Goal: Navigation & Orientation: Find specific page/section

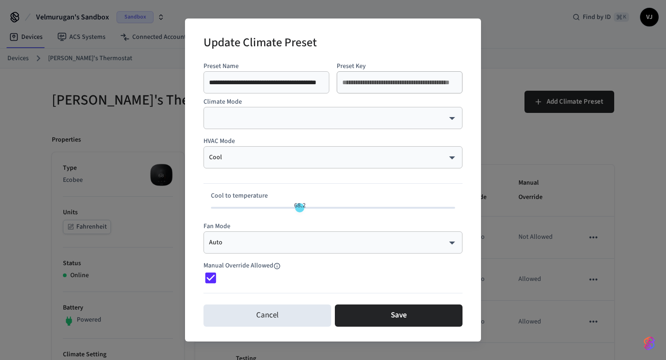
scroll to position [426, 0]
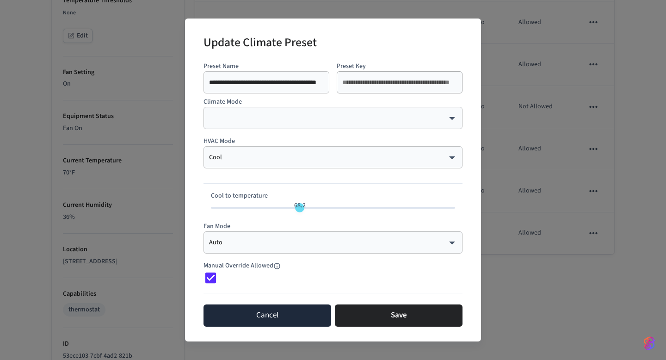
click at [281, 307] on button "Cancel" at bounding box center [268, 315] width 128 height 22
type input "**"
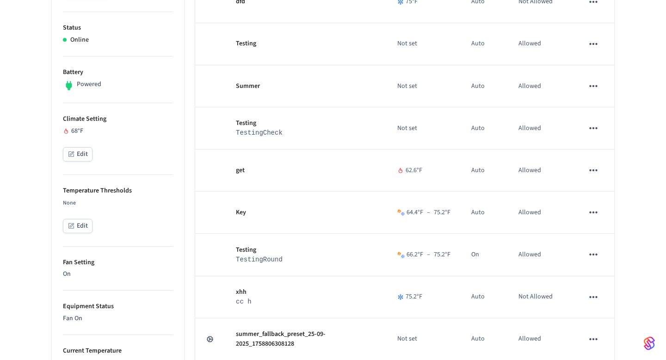
scroll to position [0, 0]
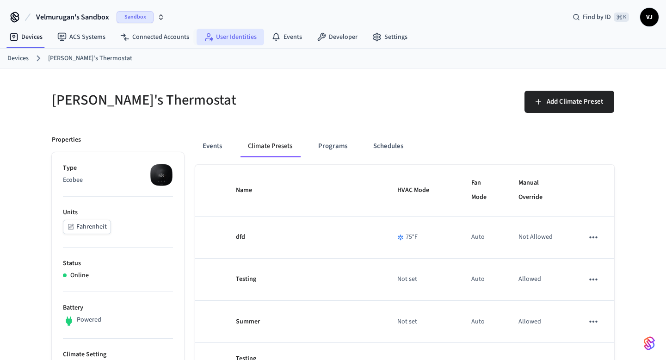
click at [228, 36] on link "User Identities" at bounding box center [231, 37] width 68 height 17
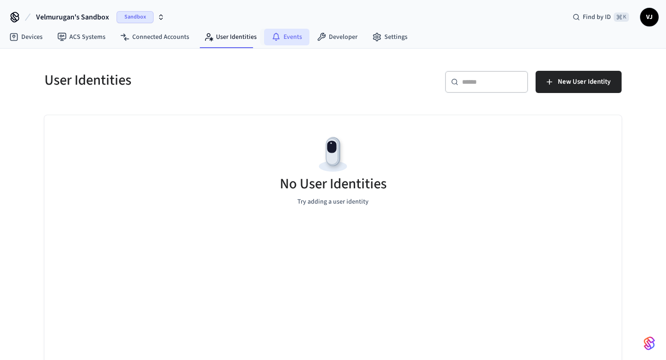
click at [278, 39] on link "Events" at bounding box center [286, 37] width 45 height 17
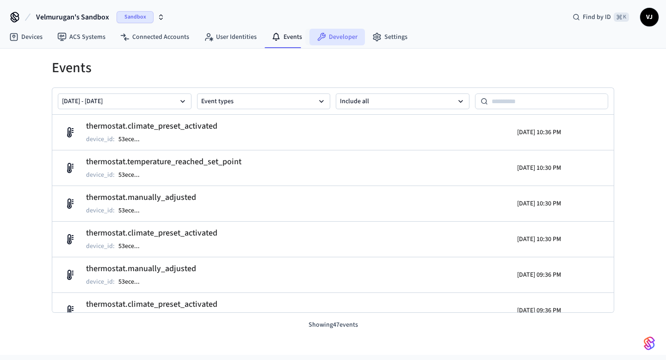
click at [344, 34] on link "Developer" at bounding box center [337, 37] width 56 height 17
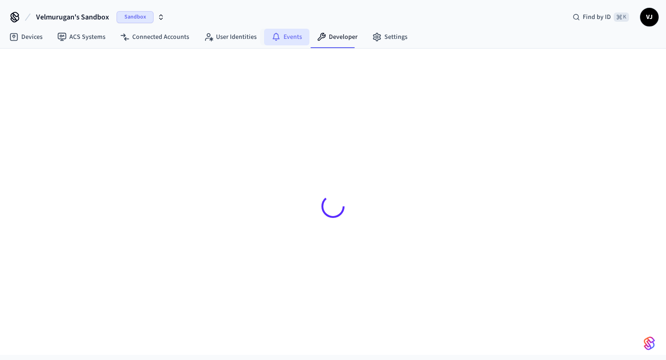
click at [287, 37] on link "Events" at bounding box center [286, 37] width 45 height 17
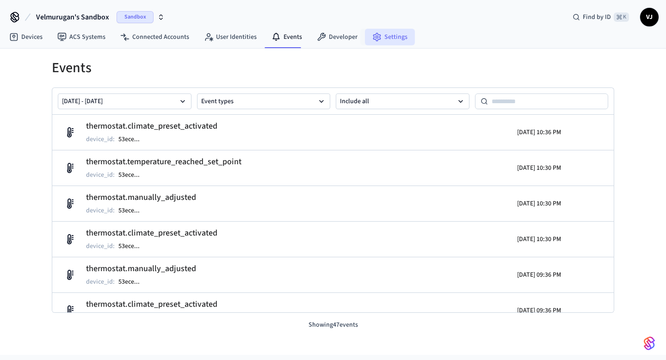
click at [378, 39] on link "Settings" at bounding box center [390, 37] width 50 height 17
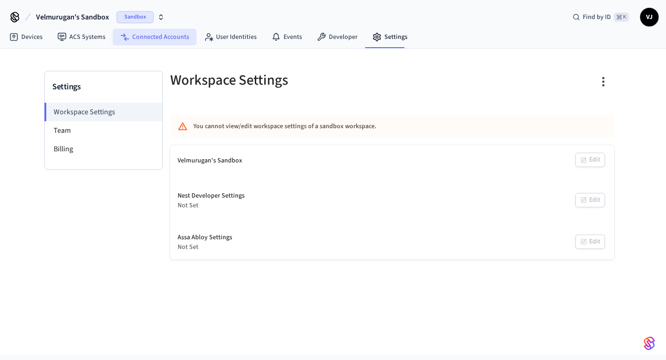
click at [177, 37] on link "Connected Accounts" at bounding box center [155, 37] width 84 height 17
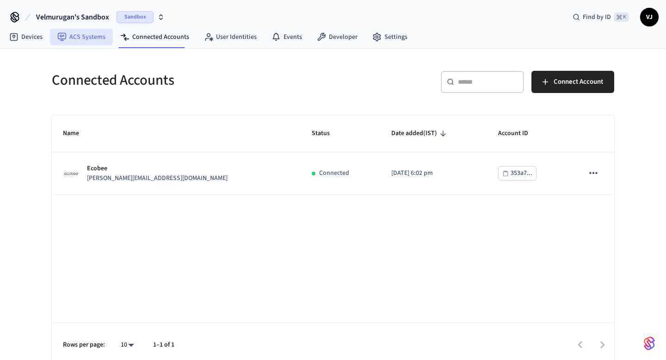
click at [85, 35] on link "ACS Systems" at bounding box center [81, 37] width 63 height 17
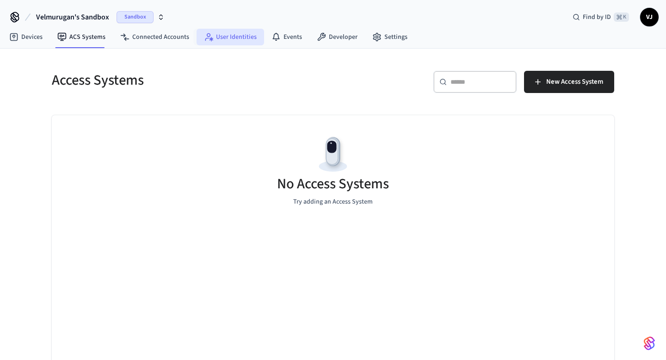
click at [204, 35] on icon at bounding box center [208, 36] width 9 height 9
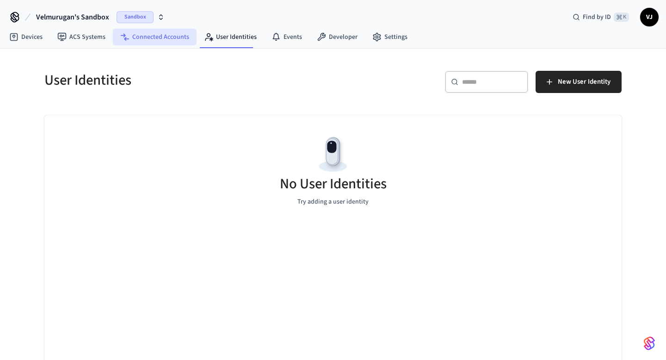
click at [143, 38] on link "Connected Accounts" at bounding box center [155, 37] width 84 height 17
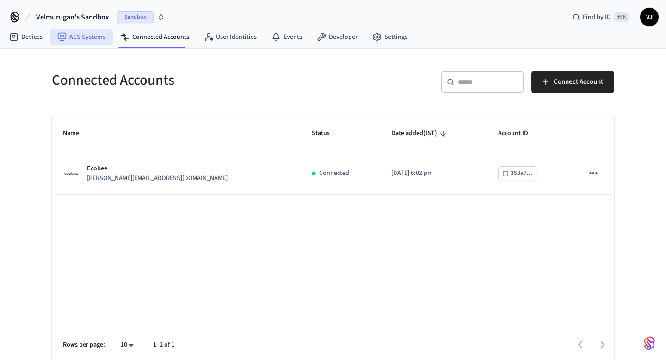
click at [74, 38] on link "ACS Systems" at bounding box center [81, 37] width 63 height 17
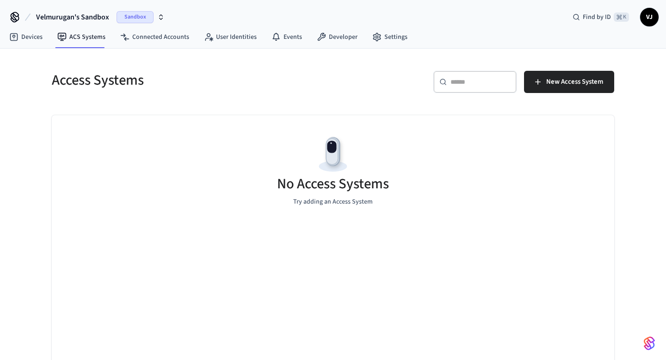
click at [655, 12] on span "VJ" at bounding box center [649, 17] width 17 height 17
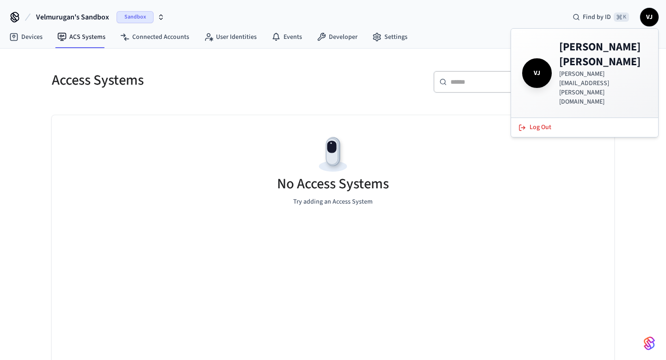
click at [488, 27] on div "Devices ACS Systems Connected Accounts User Identities Events Developer Settings" at bounding box center [333, 38] width 666 height 22
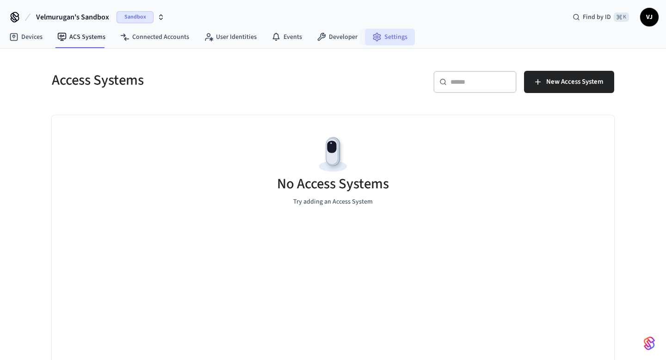
click at [375, 33] on icon at bounding box center [376, 36] width 9 height 9
